Goal: Task Accomplishment & Management: Use online tool/utility

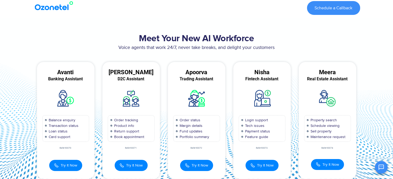
drag, startPoint x: 128, startPoint y: 157, endPoint x: 136, endPoint y: 149, distance: 11.1
click at [128, 157] on div "Try It Now D2C Assistant​ [PERSON_NAME] 00:00:00 × 1 2 3 4 5 6 7 8" at bounding box center [131, 163] width 58 height 17
click at [135, 165] on span "Try It Now" at bounding box center [134, 165] width 17 height 6
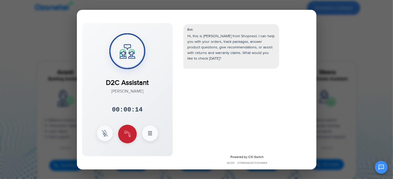
click at [131, 130] on button at bounding box center [127, 134] width 19 height 19
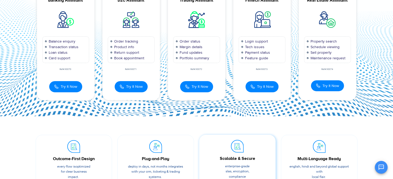
scroll to position [80, 0]
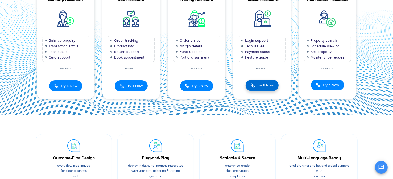
click at [268, 88] on button "Try It Now" at bounding box center [262, 85] width 33 height 11
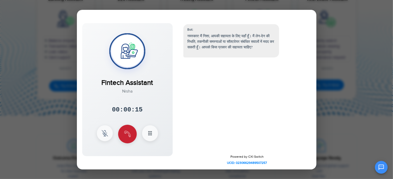
click at [131, 132] on button at bounding box center [127, 134] width 19 height 19
